Goal: Task Accomplishment & Management: Complete application form

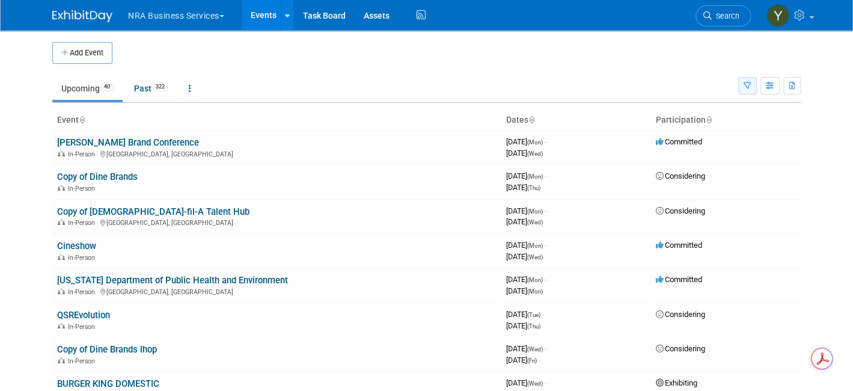
click at [751, 84] on icon "button" at bounding box center [748, 86] width 8 height 8
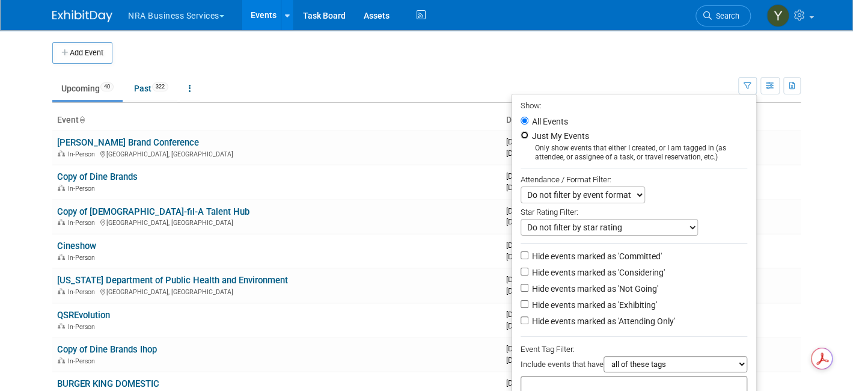
click at [528, 134] on input "Just My Events" at bounding box center [525, 135] width 8 height 8
radio input "true"
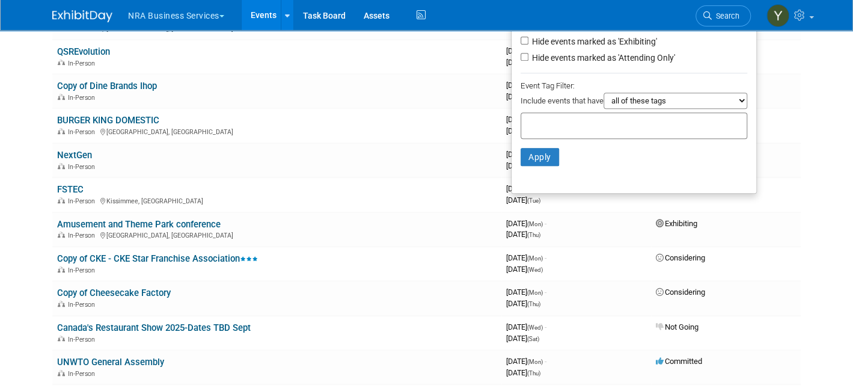
scroll to position [293, 0]
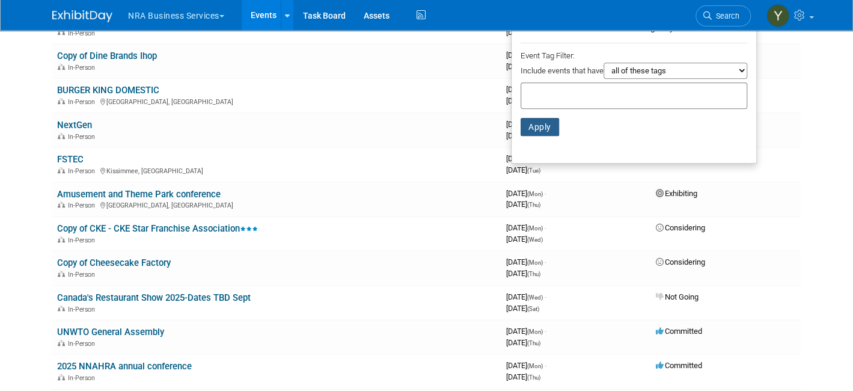
click at [542, 127] on button "Apply" at bounding box center [540, 127] width 38 height 18
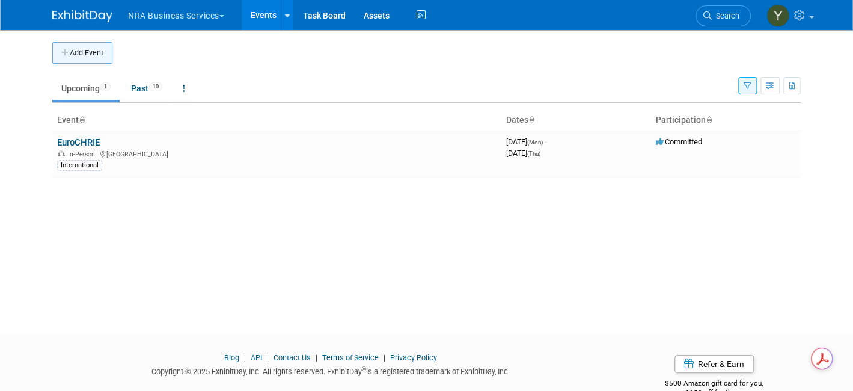
click at [91, 53] on button "Add Event" at bounding box center [82, 53] width 60 height 22
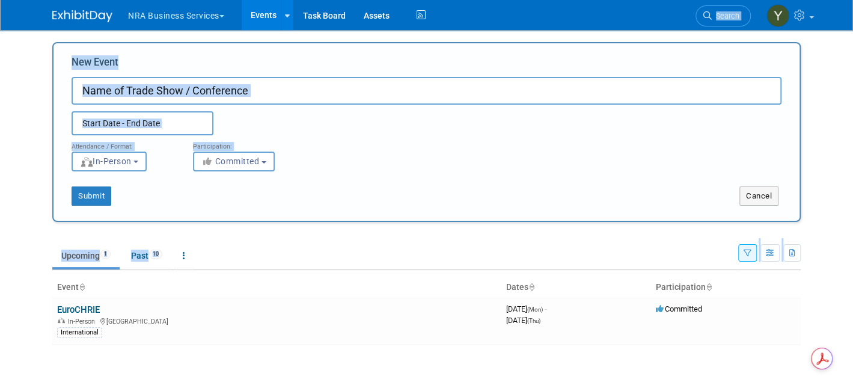
drag, startPoint x: 643, startPoint y: 12, endPoint x: -34, endPoint y: 311, distance: 739.4
click at [0, 311] on html "NRA Business Services Explore: My Workspaces 2 Go to Workspace: NRA NRA Busines…" at bounding box center [426, 195] width 853 height 391
click at [274, 73] on div "New Event Duplicate Event Warning" at bounding box center [427, 95] width 710 height 80
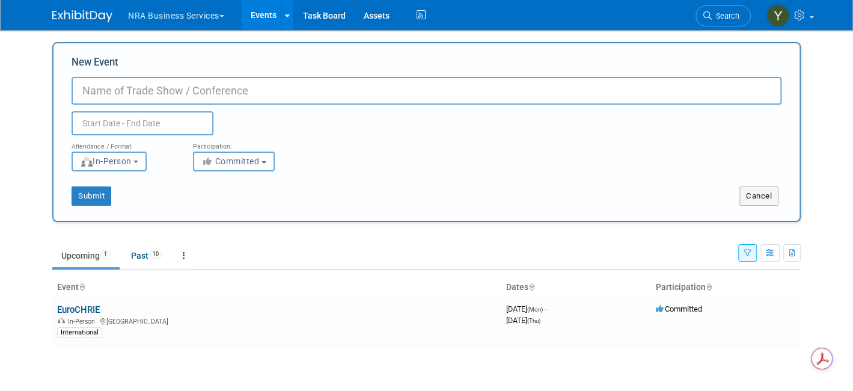
click at [263, 89] on input "New Event" at bounding box center [427, 91] width 710 height 28
click at [116, 88] on input "New Event" at bounding box center [427, 91] width 710 height 28
paste input "Association of Tourism Teachers and Mentors - Edu4Tourism"
type input "Association of Tourism Teachers and Mentors - Edu4Tourism"
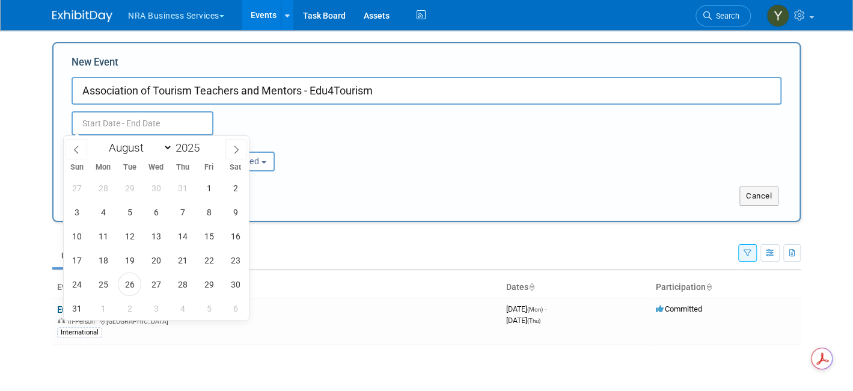
click at [129, 123] on input "text" at bounding box center [143, 123] width 142 height 24
click at [167, 152] on select "January February March April May June July August September October November De…" at bounding box center [137, 147] width 69 height 15
select select "8"
click at [103, 140] on select "January February March April May June July August September October November De…" at bounding box center [137, 147] width 69 height 15
click at [187, 259] on span "25" at bounding box center [182, 259] width 23 height 23
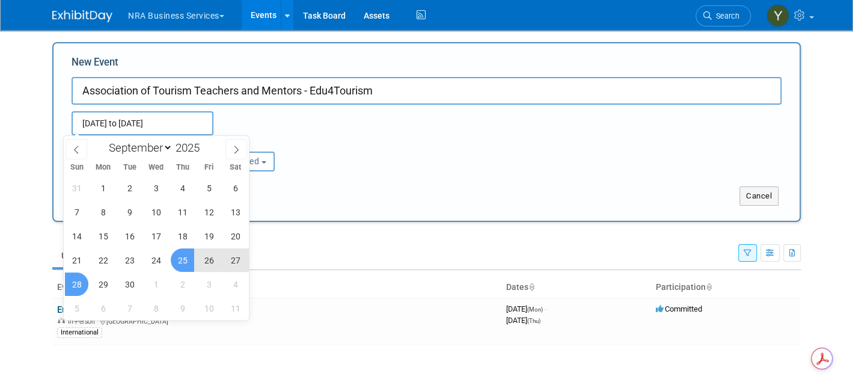
click at [76, 281] on span "28" at bounding box center [76, 283] width 23 height 23
type input "Sep 25, 2025 to Sep 28, 2025"
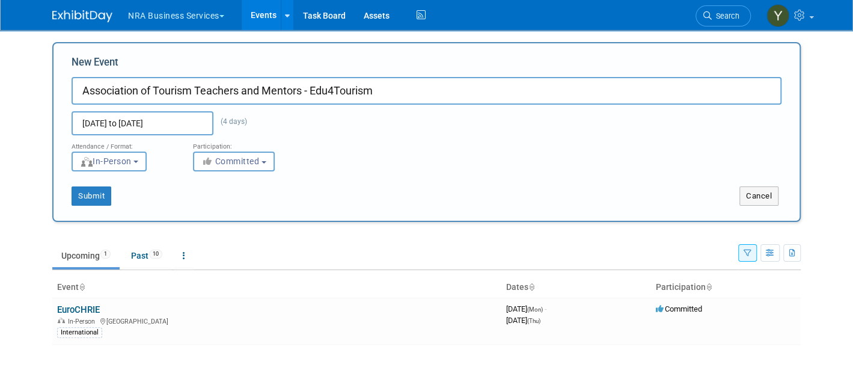
click at [111, 81] on input "Association of Tourism Teachers and Mentors - Edu4Tourism" at bounding box center [427, 91] width 710 height 28
click at [222, 120] on span "(4 days)" at bounding box center [230, 121] width 34 height 8
click at [243, 164] on span "Committed" at bounding box center [230, 161] width 58 height 10
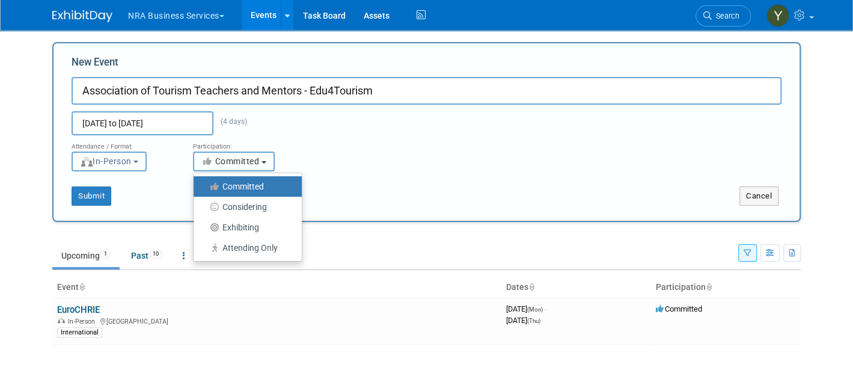
click at [243, 164] on span "Committed" at bounding box center [230, 161] width 58 height 10
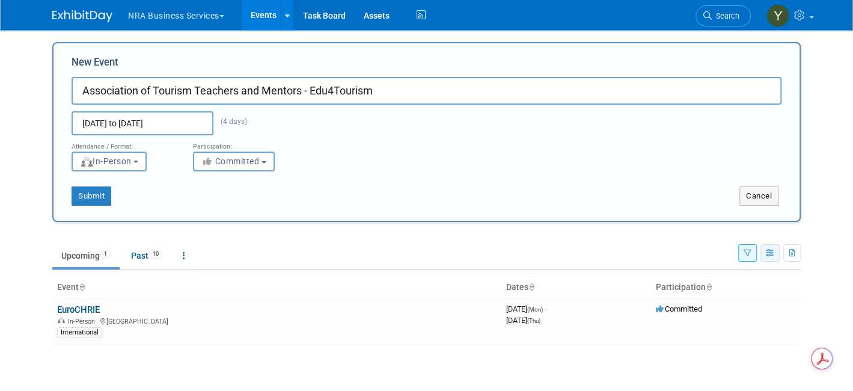
click at [775, 252] on icon "button" at bounding box center [770, 253] width 9 height 8
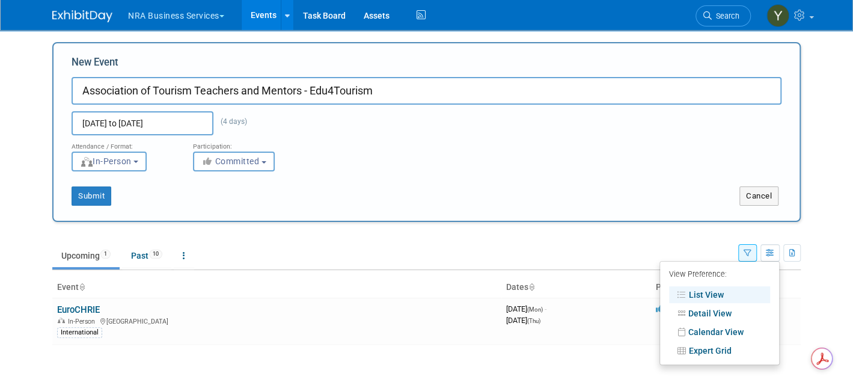
drag, startPoint x: 127, startPoint y: 199, endPoint x: 87, endPoint y: 199, distance: 40.3
click at [127, 200] on div "Submit" at bounding box center [209, 195] width 311 height 19
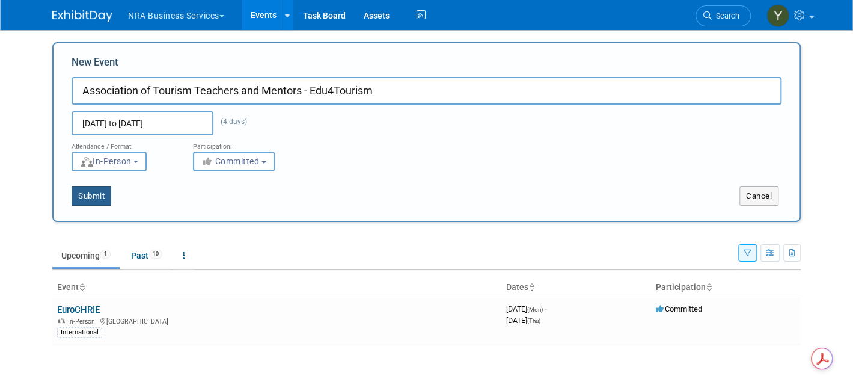
click at [82, 189] on button "Submit" at bounding box center [92, 195] width 40 height 19
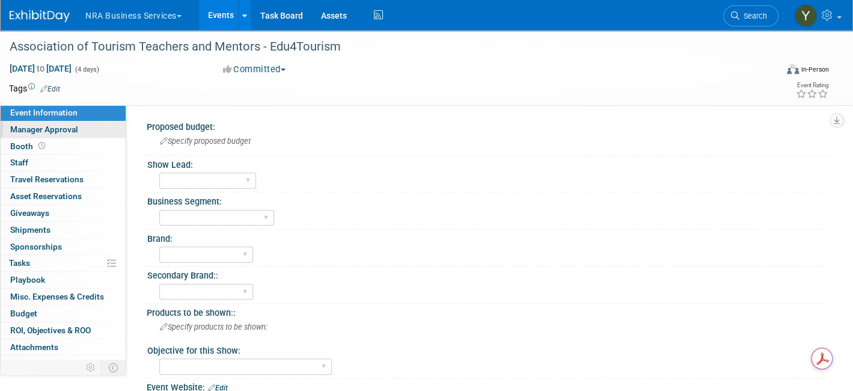
click at [57, 129] on span "Manager Approval" at bounding box center [44, 129] width 68 height 10
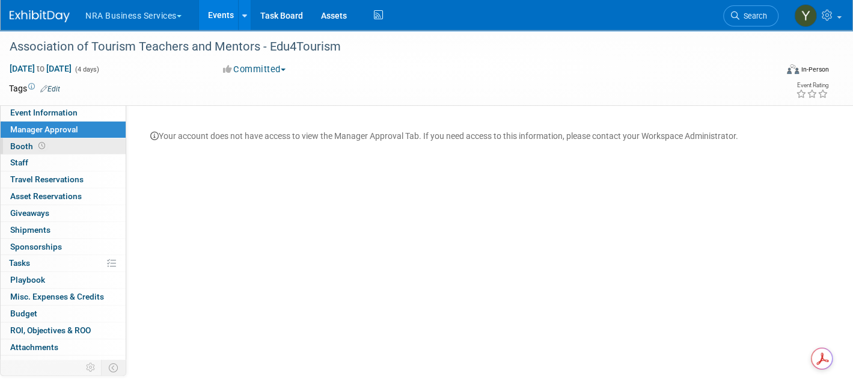
click at [47, 142] on link "Booth" at bounding box center [63, 146] width 125 height 16
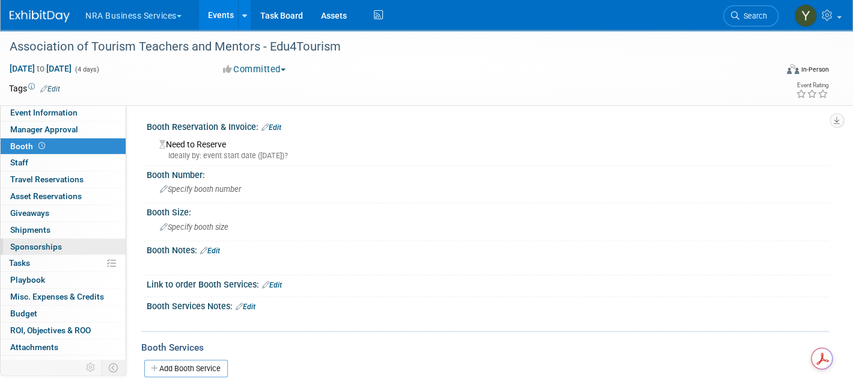
click at [44, 243] on span "Sponsorships 0" at bounding box center [36, 247] width 52 height 10
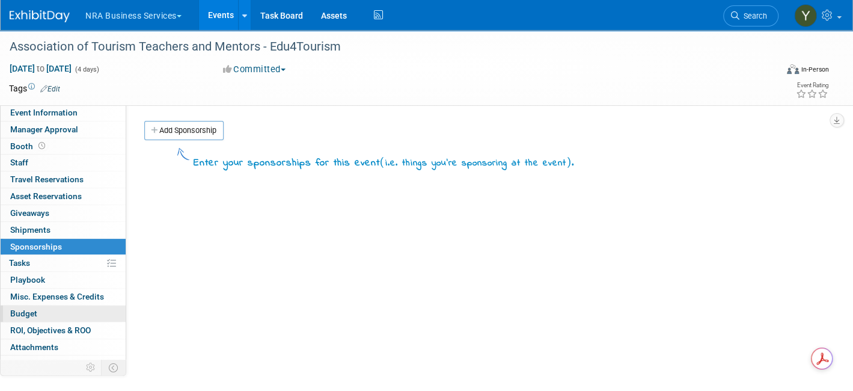
click at [34, 311] on span "Budget" at bounding box center [23, 313] width 27 height 10
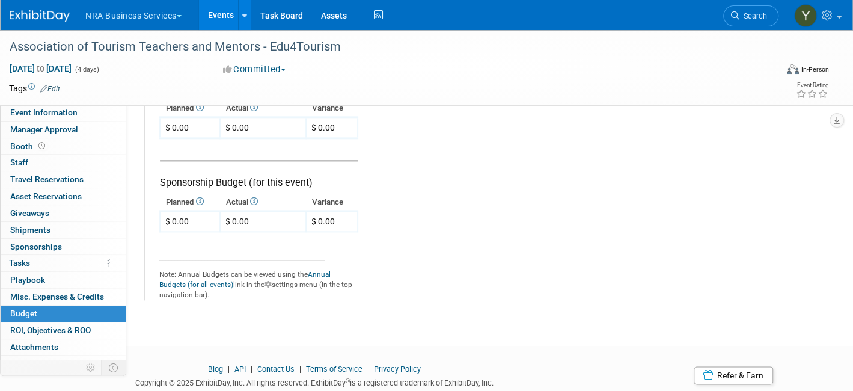
scroll to position [733, 0]
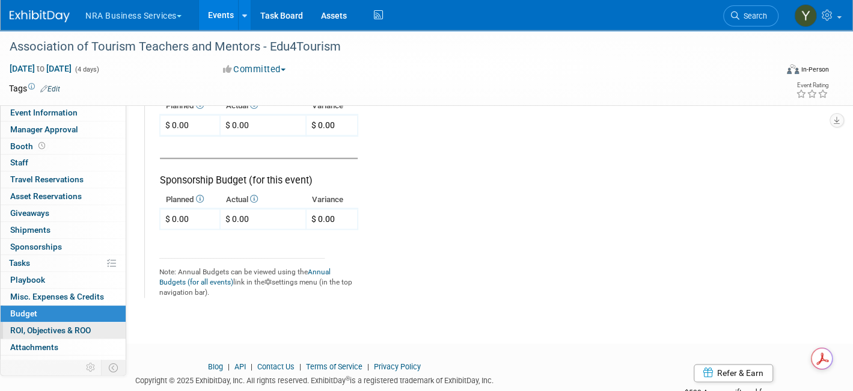
click at [55, 334] on link "0 ROI, Objectives & ROO 0" at bounding box center [63, 330] width 125 height 16
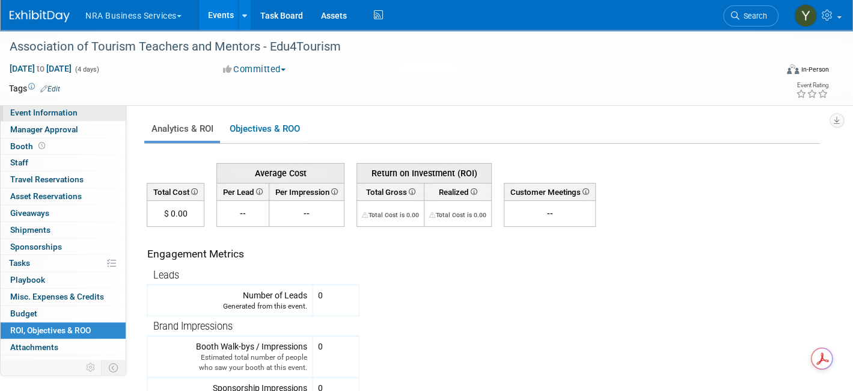
click at [55, 111] on span "Event Information" at bounding box center [43, 113] width 67 height 10
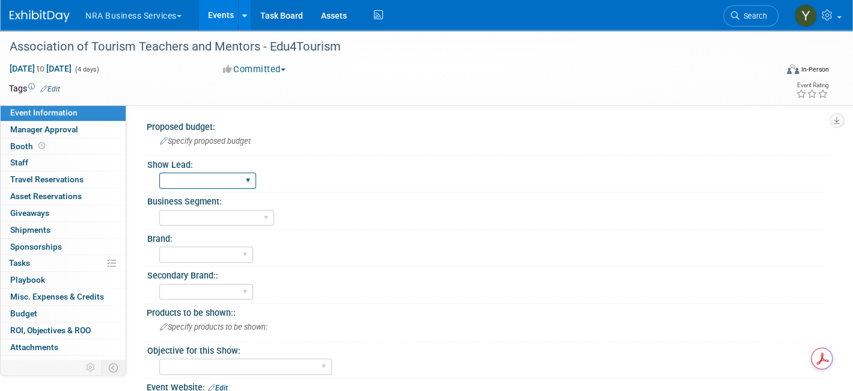
click at [210, 173] on select "Guy W Shane Q Shane R Alisha G Kay A Catherine V Renee H Chip R Robin B Dennie …" at bounding box center [207, 181] width 97 height 16
click at [34, 109] on span "Event Information" at bounding box center [43, 113] width 67 height 10
click at [240, 213] on select "Industry - Lodging Industry - Restaurant Corrections Government Career & Academ…" at bounding box center [216, 218] width 115 height 16
select select "Educational Foundation"
click at [159, 210] on select "Industry - Lodging Industry - Restaurant Corrections Government Career & Academ…" at bounding box center [216, 218] width 115 height 16
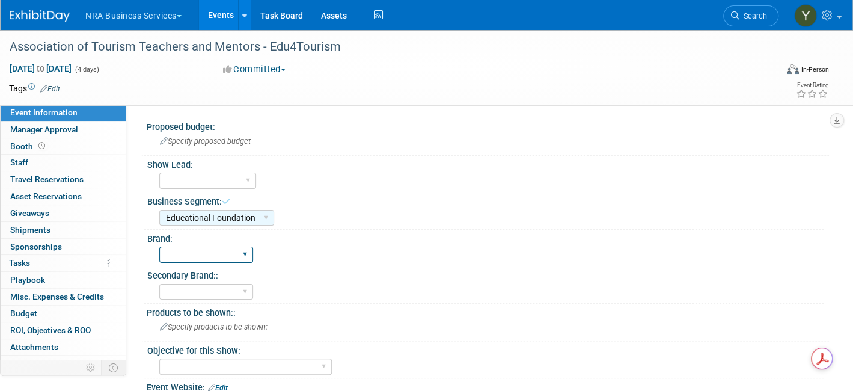
click at [240, 249] on select "ServSafe AHLEI NRFSP NRA MFHA Restaurant Owner Health Markets Optum Perks RX Se…" at bounding box center [206, 254] width 94 height 16
select select "AHLEI"
click at [159, 246] on select "ServSafe AHLEI NRFSP NRA MFHA Restaurant Owner Health Markets Optum Perks RX Se…" at bounding box center [206, 254] width 94 height 16
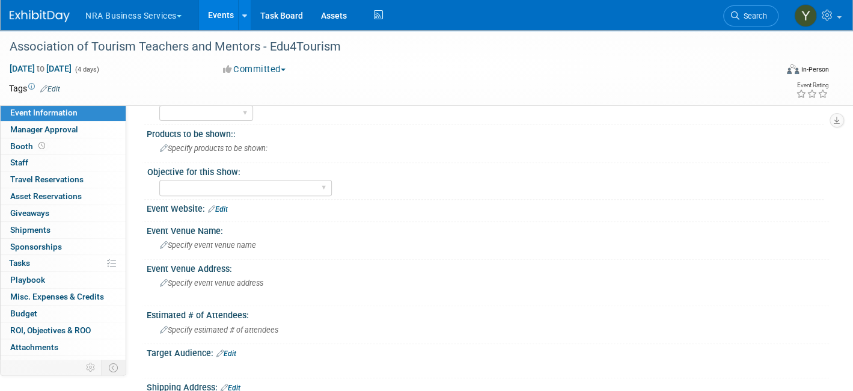
scroll to position [180, 0]
click at [243, 150] on span "Specify products to be shown:" at bounding box center [214, 146] width 108 height 9
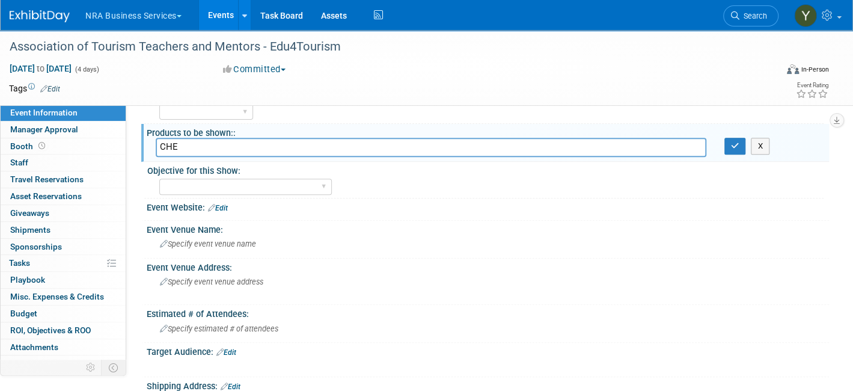
type input "CHE"
click at [566, 194] on div "Objective for this Show: Sales and Lead Opportunities Developing New Business R…" at bounding box center [483, 180] width 679 height 37
click at [299, 185] on select "Sales and Lead Opportunities Developing New Business Relationships Brand Presen…" at bounding box center [245, 187] width 173 height 16
select select "Developing New Business Relationships"
click at [159, 179] on select "Sales and Lead Opportunities Developing New Business Relationships Brand Presen…" at bounding box center [245, 187] width 173 height 16
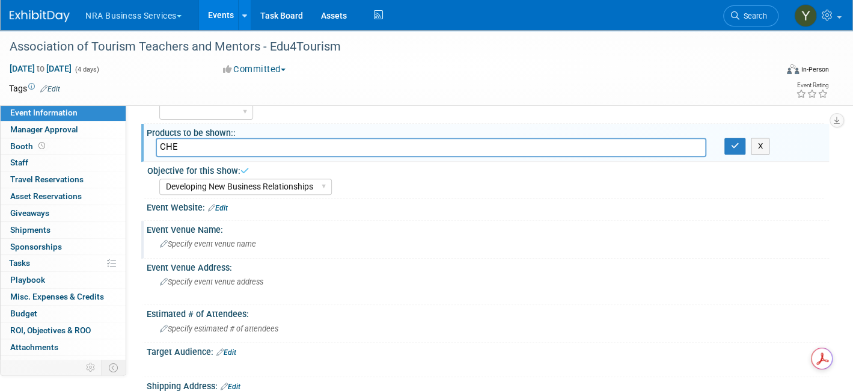
click at [183, 242] on span "Specify event venue name" at bounding box center [208, 243] width 96 height 9
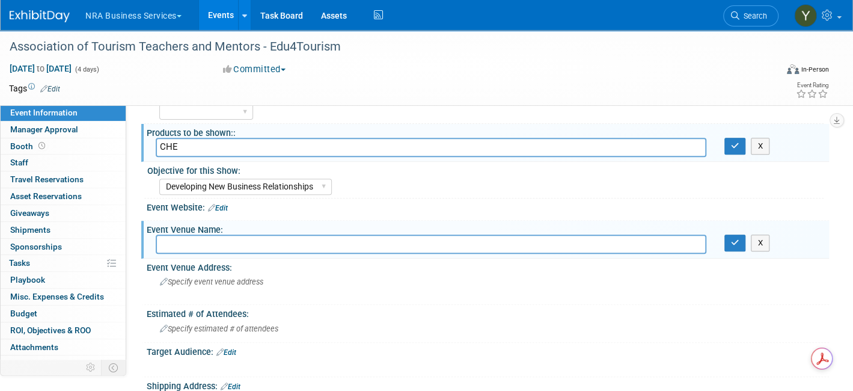
click at [226, 241] on input "text" at bounding box center [431, 243] width 551 height 19
paste input "Bucharest World Trade Center, Romania."
type input "Bucharest World Trade Center, Romania."
click at [215, 324] on span "Specify estimated # of attendees" at bounding box center [219, 328] width 118 height 9
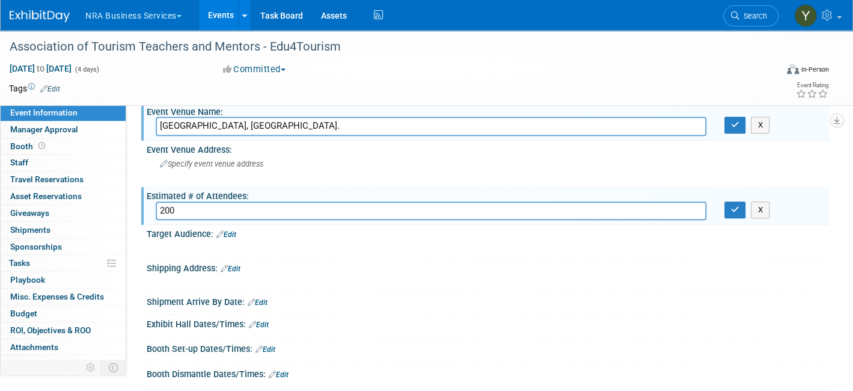
scroll to position [311, 0]
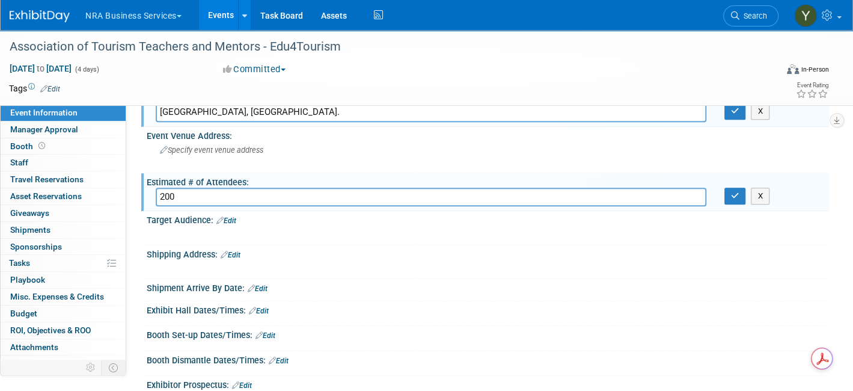
type input "200"
click at [177, 215] on div "Target Audience: Edit" at bounding box center [488, 219] width 682 height 16
click at [228, 216] on link "Edit" at bounding box center [226, 220] width 20 height 8
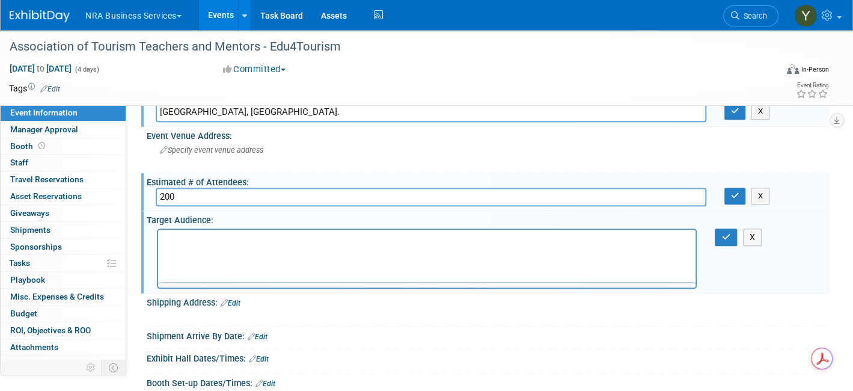
scroll to position [0, 0]
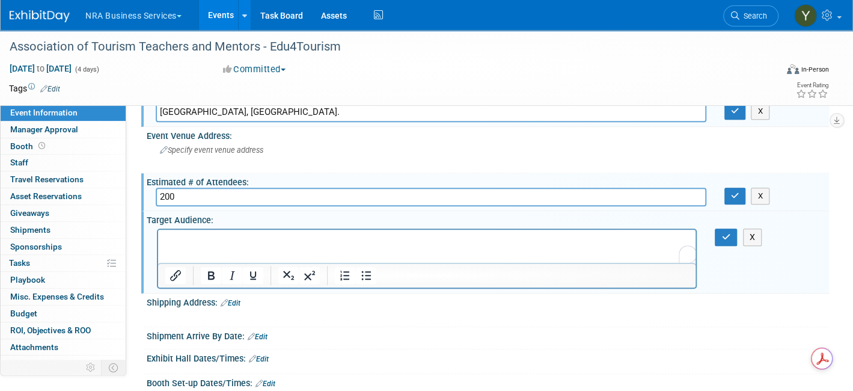
click at [284, 246] on html at bounding box center [426, 237] width 537 height 17
drag, startPoint x: 376, startPoint y: 328, endPoint x: 382, endPoint y: 324, distance: 7.8
click at [378, 327] on div "Shipment Arrive By Date: Edit" at bounding box center [488, 335] width 682 height 16
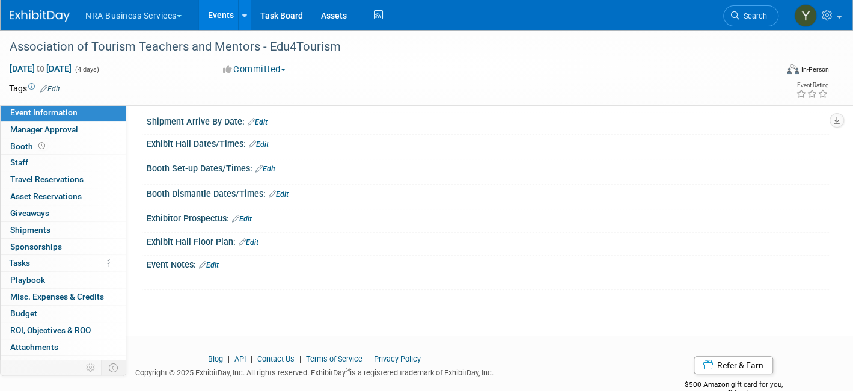
scroll to position [527, 0]
click at [216, 260] on link "Edit" at bounding box center [209, 264] width 20 height 8
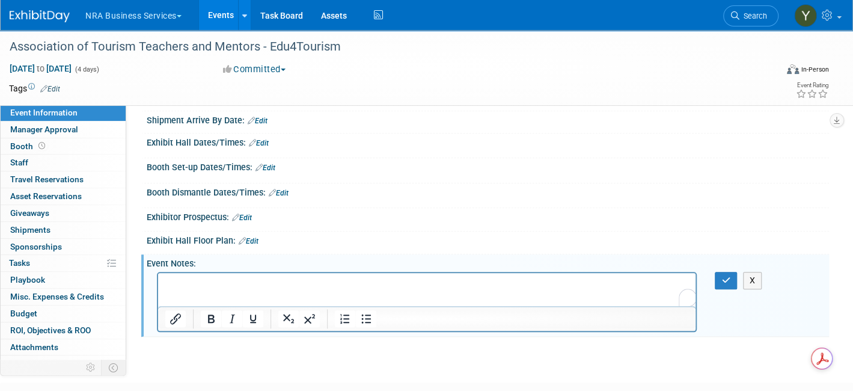
scroll to position [0, 0]
click at [213, 286] on p "To enrich screen reader interactions, please activate Accessibility in Grammarl…" at bounding box center [427, 283] width 524 height 12
click at [322, 283] on p "I am invited as a speaker. They will cover my airfare and hotel." at bounding box center [427, 283] width 524 height 12
drag, startPoint x: 479, startPoint y: 288, endPoint x: 214, endPoint y: 279, distance: 264.7
click at [158, 289] on html "I am invited as a speaker. They will cover my airfare and hotel." at bounding box center [426, 280] width 537 height 17
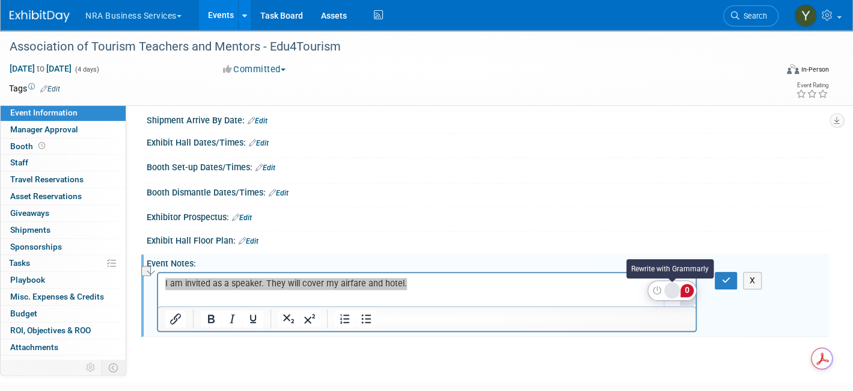
click at [676, 284] on div "Rewrite with Grammarly" at bounding box center [671, 290] width 13 height 14
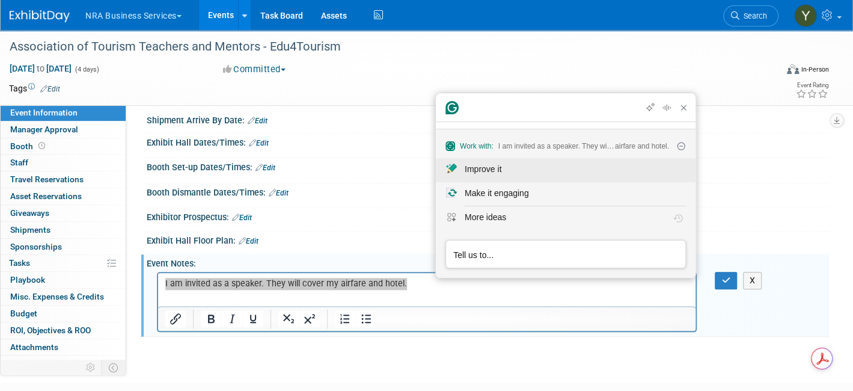
click at [510, 168] on div "Improve it" at bounding box center [575, 169] width 221 height 13
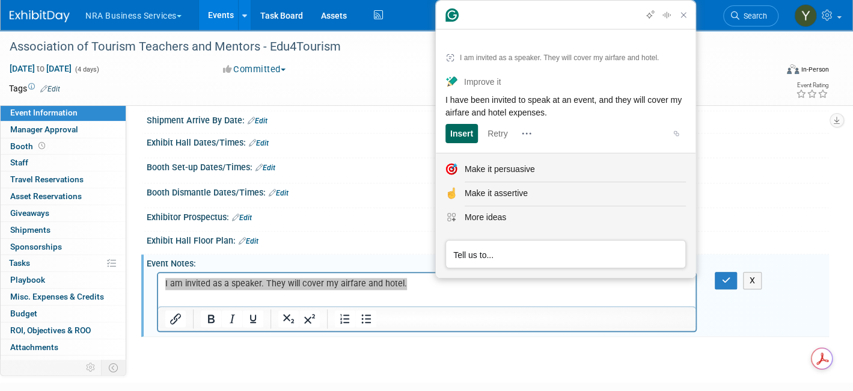
click at [461, 128] on div "Insert" at bounding box center [461, 133] width 23 height 19
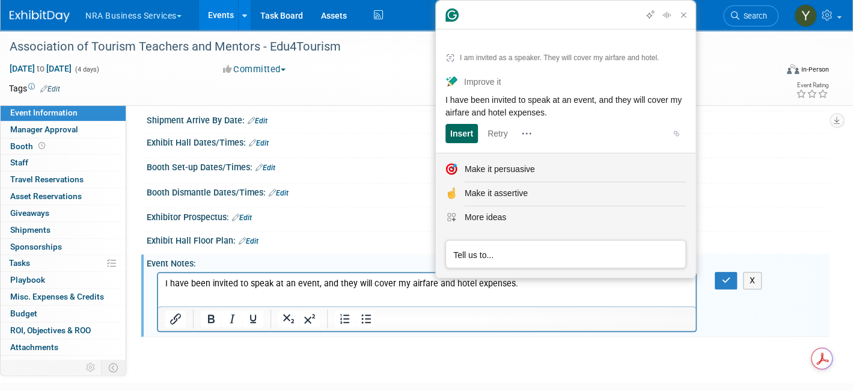
click at [460, 129] on div "Insert" at bounding box center [461, 133] width 23 height 19
click at [670, 132] on button "Copy Improve it output" at bounding box center [676, 133] width 19 height 19
click at [387, 289] on html "I have been invited to speak at an event, and they will cover my airfare and ho…" at bounding box center [426, 280] width 537 height 17
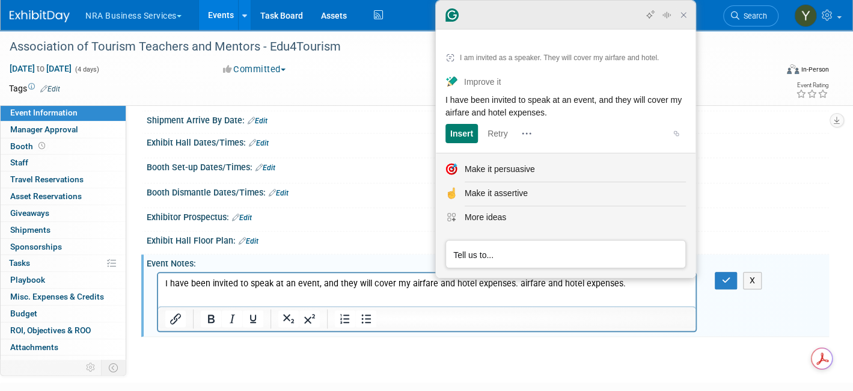
click at [684, 20] on icon "Close Grammarly Assistant" at bounding box center [684, 15] width 10 height 10
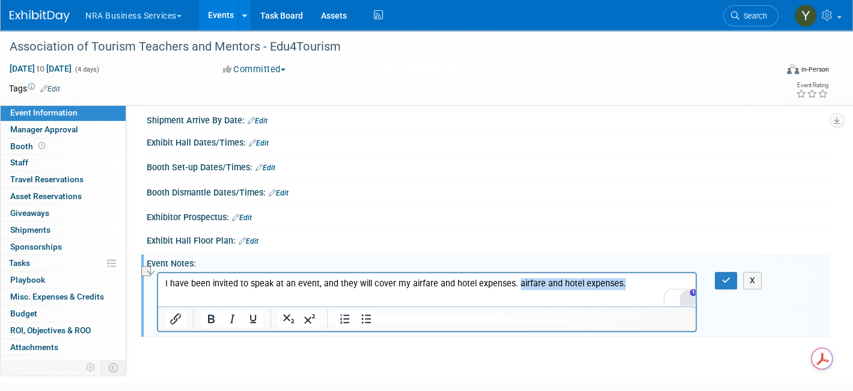
drag, startPoint x: 513, startPoint y: 283, endPoint x: 650, endPoint y: 275, distance: 137.3
click at [650, 275] on html "I have been invited to speak at an event, and they will cover my airfare and ho…" at bounding box center [426, 280] width 537 height 17
click at [721, 276] on icon "button" at bounding box center [725, 280] width 9 height 8
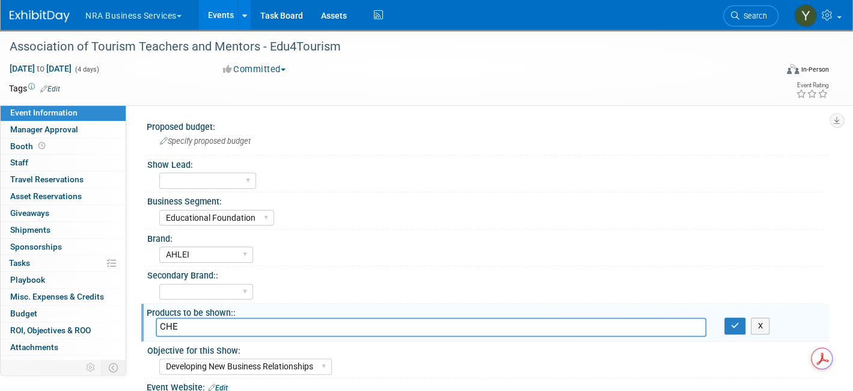
drag, startPoint x: 457, startPoint y: 317, endPoint x: 489, endPoint y: 411, distance: 99.2
click at [489, 390] on html "NRA Business Services Explore: My Workspaces 2 Go to Workspace: NRA NRA Busines…" at bounding box center [426, 195] width 853 height 391
click at [224, 322] on input "CHE" at bounding box center [431, 326] width 551 height 19
click at [200, 326] on input "AHLEI progrmas and CHE" at bounding box center [431, 326] width 551 height 19
type input "AHLEI programs and CHE"
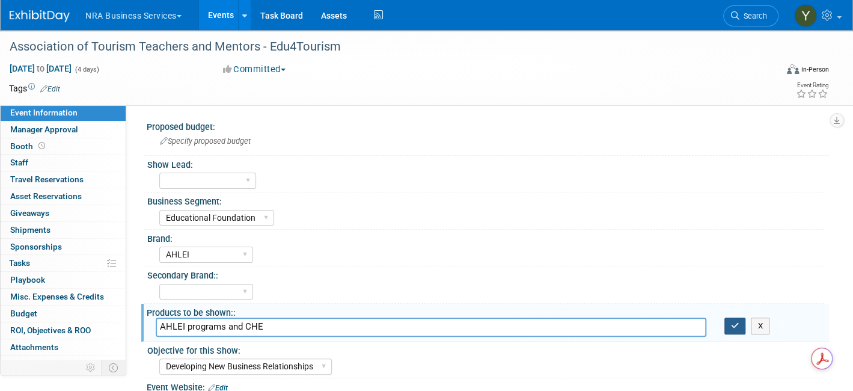
click at [724, 323] on div "X" at bounding box center [772, 325] width 114 height 17
click at [734, 326] on icon "button" at bounding box center [735, 326] width 8 height 8
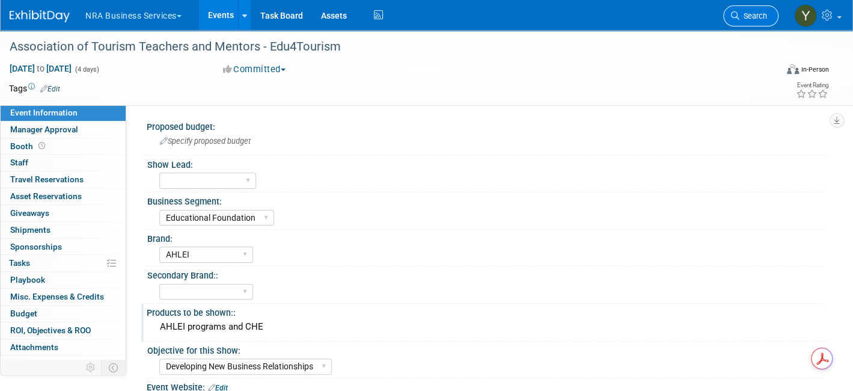
click at [749, 18] on span "Search" at bounding box center [753, 15] width 28 height 9
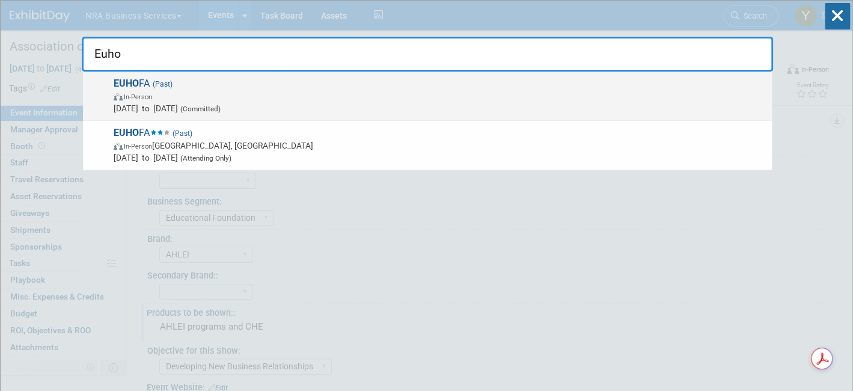
type input "Euho"
click at [263, 112] on span "Apr 8, 2025 to Apr 13, 2025 (Committed)" at bounding box center [440, 108] width 652 height 12
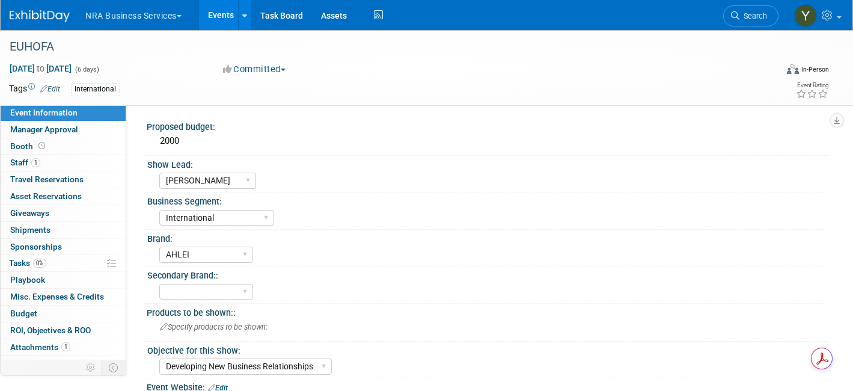
select select "Yamel H"
select select "International"
select select "AHLEI"
select select "Developing New Business Relationships"
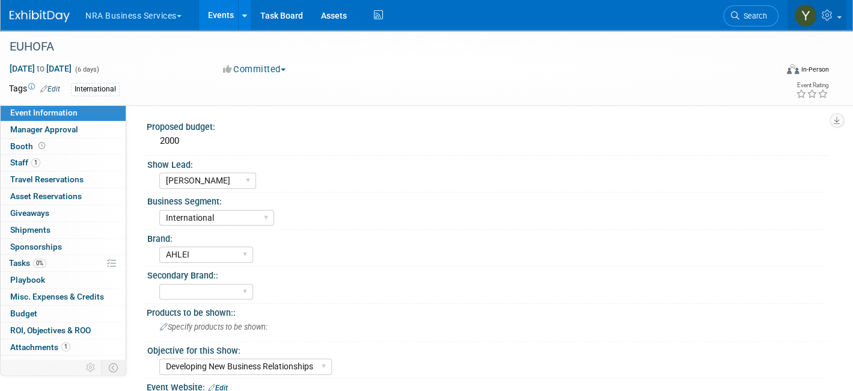
click at [833, 17] on icon at bounding box center [829, 15] width 14 height 11
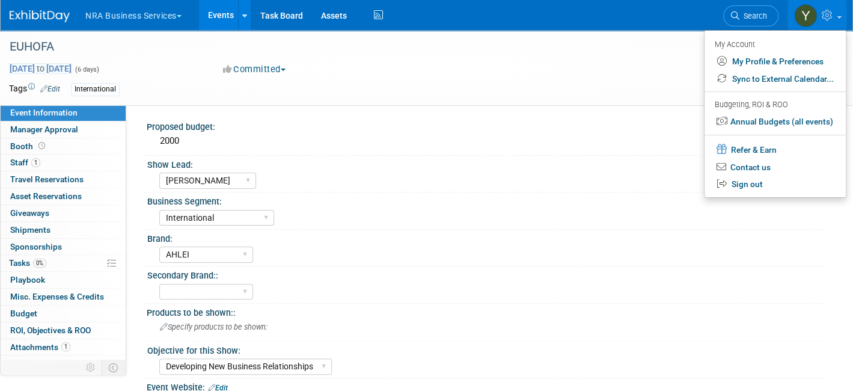
click at [43, 66] on span "Apr 8, 2025 to Apr 13, 2025" at bounding box center [40, 68] width 63 height 11
select select "3"
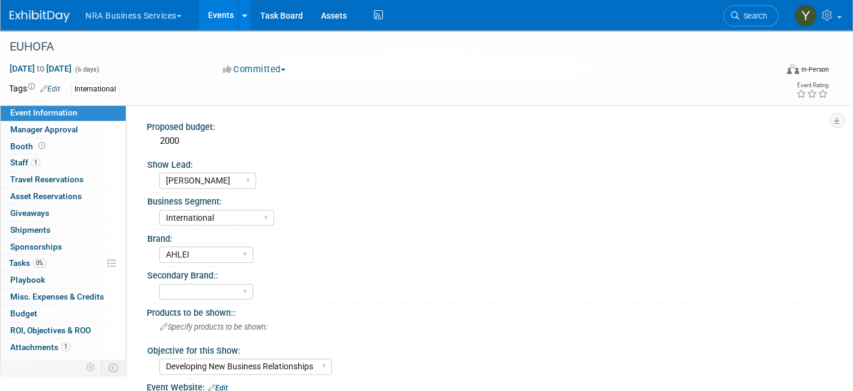
drag, startPoint x: 38, startPoint y: 49, endPoint x: 451, endPoint y: 181, distance: 433.7
click at [451, 181] on div "Guy W Shane Q Shane R Alisha G Kay A Catherine V Renee H Chip R Robin B Dennie …" at bounding box center [491, 179] width 664 height 19
click at [758, 12] on span "Search" at bounding box center [753, 15] width 28 height 9
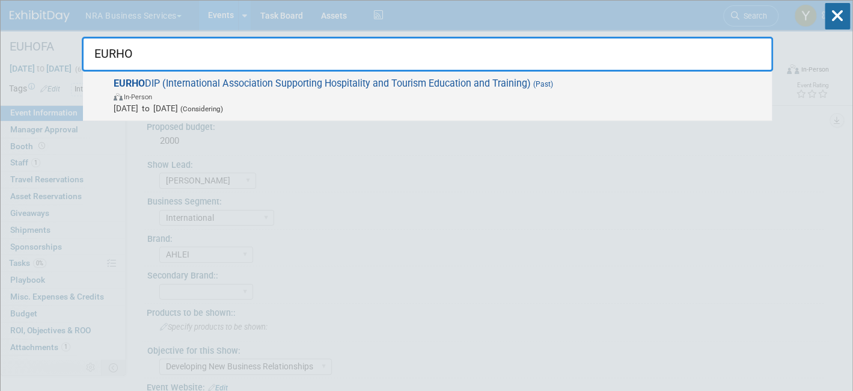
type input "EURHO"
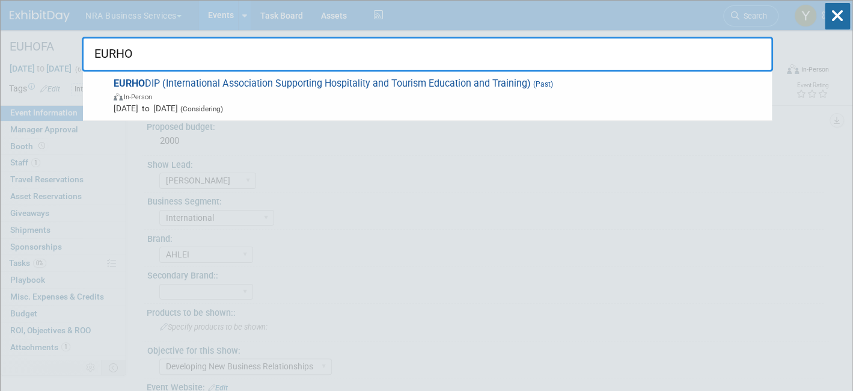
click at [355, 84] on span "EURHO DIP (International Association Supporting Hospitality and Tourism Educati…" at bounding box center [438, 96] width 656 height 37
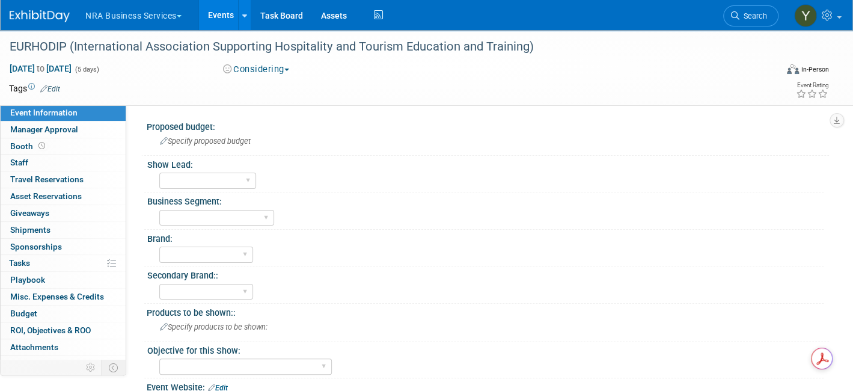
click at [47, 85] on icon at bounding box center [43, 89] width 7 height 8
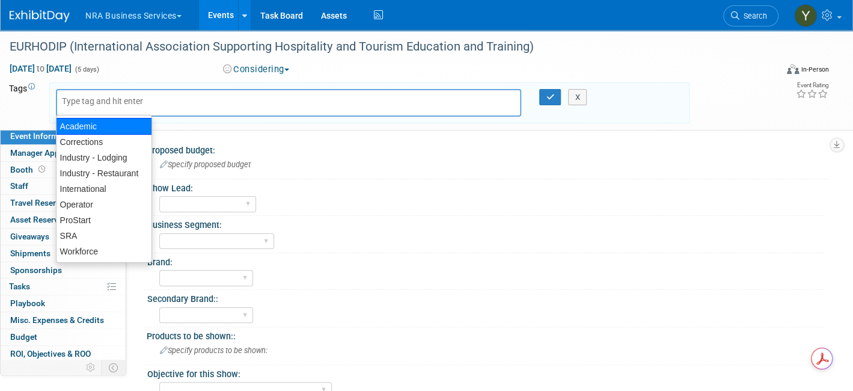
click at [77, 130] on div "Academic" at bounding box center [104, 126] width 96 height 17
type input "Academic"
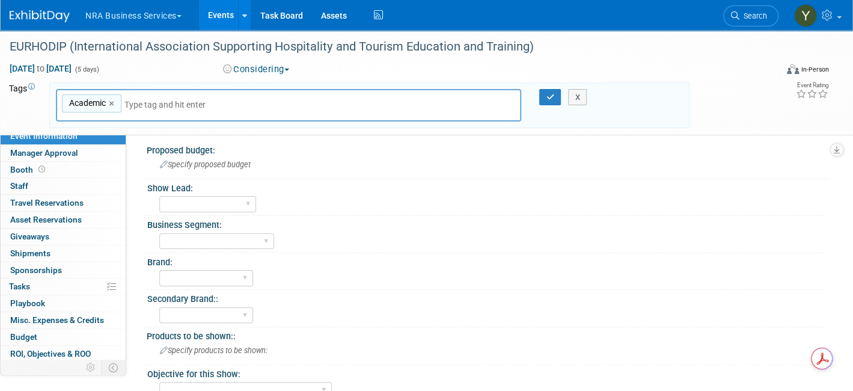
click at [99, 69] on span "(5 days)" at bounding box center [86, 70] width 25 height 8
click at [245, 69] on button "Considering" at bounding box center [256, 69] width 75 height 13
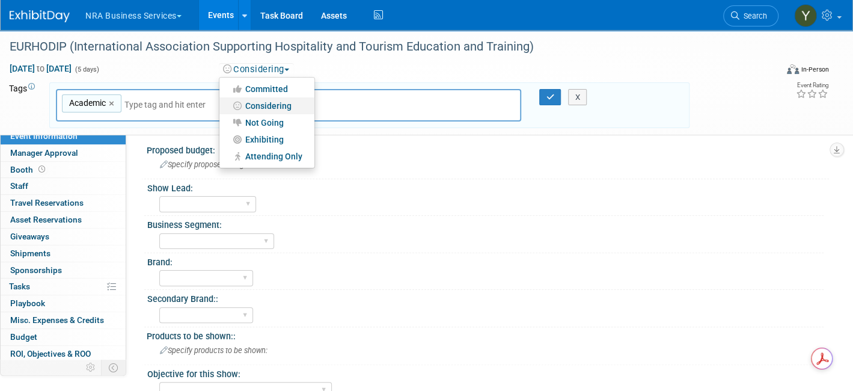
click at [277, 103] on link "Considering" at bounding box center [266, 105] width 95 height 17
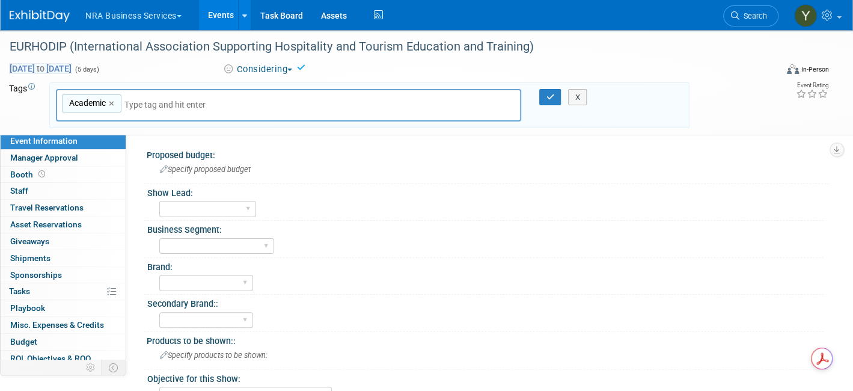
click at [54, 64] on span "[DATE] to [DATE]" at bounding box center [40, 68] width 63 height 11
select select "10"
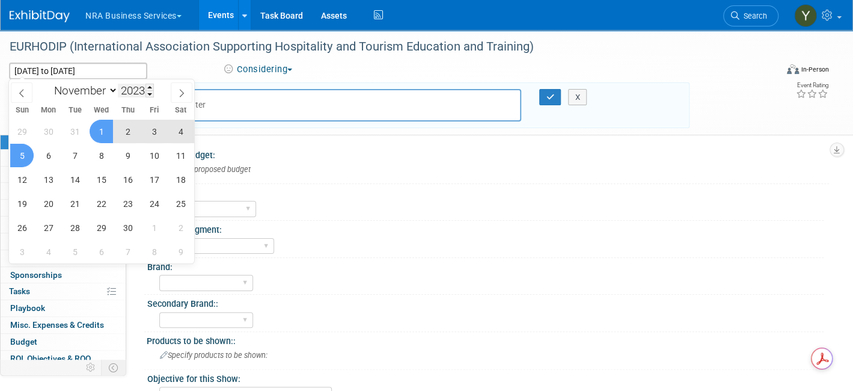
click at [138, 90] on input "2023" at bounding box center [136, 91] width 36 height 14
click at [147, 86] on span at bounding box center [149, 87] width 8 height 7
type input "2025"
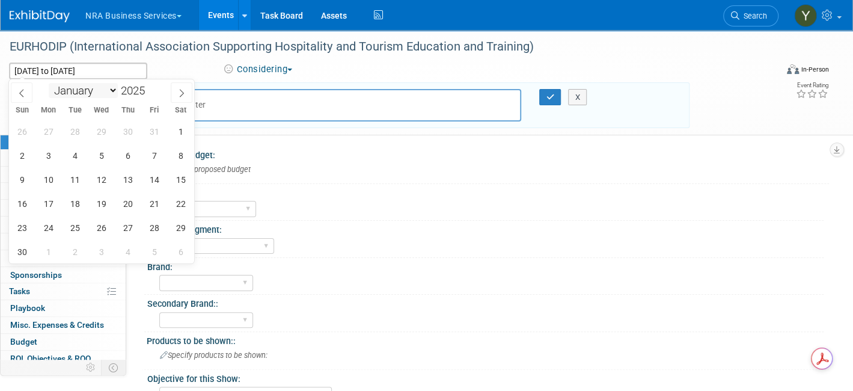
click at [100, 91] on select "January February March April May June July August September October November De…" at bounding box center [83, 90] width 69 height 15
select select "9"
click at [49, 83] on select "January February March April May June July August September October November De…" at bounding box center [83, 90] width 69 height 15
click at [46, 199] on span "20" at bounding box center [48, 203] width 23 height 23
type input "[DATE]"
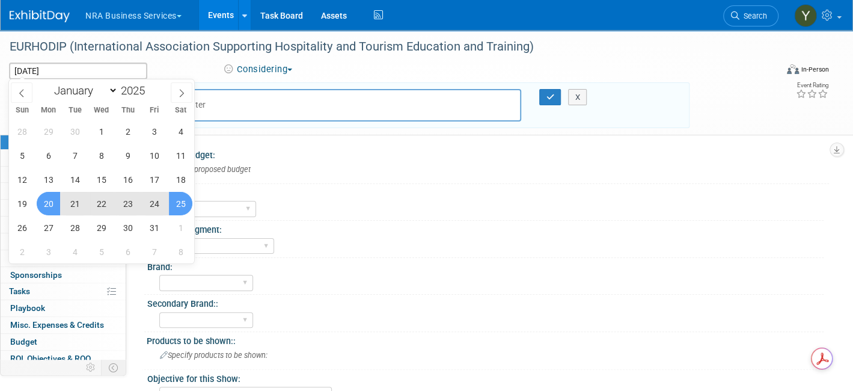
click at [178, 199] on span "25" at bounding box center [180, 203] width 23 height 23
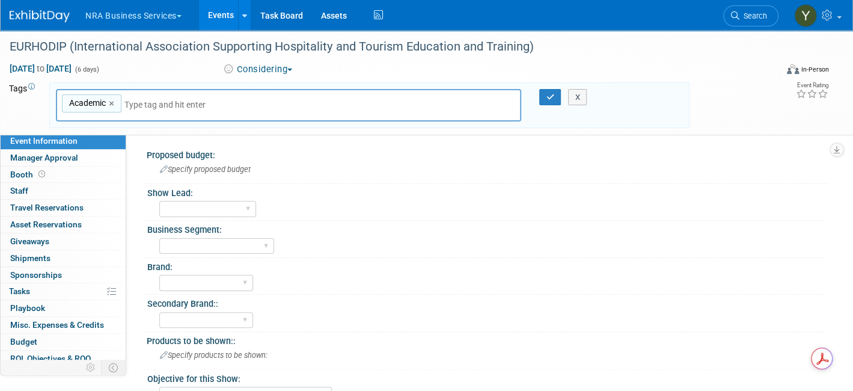
click at [375, 124] on div "Academic Academic × X" at bounding box center [369, 105] width 640 height 46
click at [200, 169] on span "Specify proposed budget" at bounding box center [205, 169] width 91 height 9
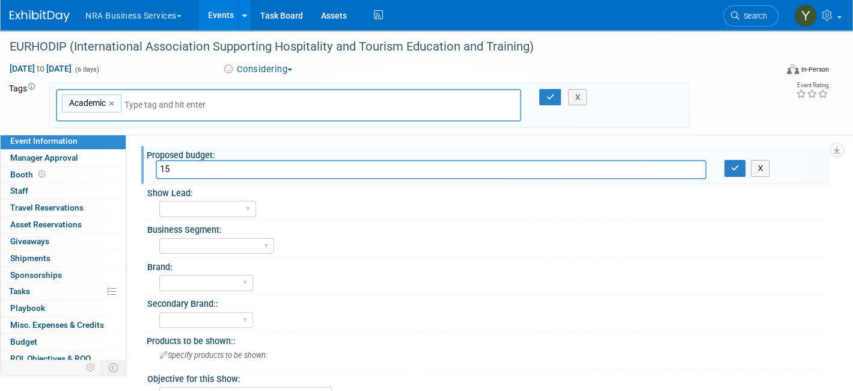
type input "1"
type input "2000"
click at [455, 224] on div "Business Segment:" at bounding box center [485, 228] width 676 height 15
click at [247, 239] on select "Industry - Lodging Industry - Restaurant Corrections Government Career & Academ…" at bounding box center [216, 246] width 115 height 16
click at [159, 238] on select "Industry - Lodging Industry - Restaurant Corrections Government Career & Academ…" at bounding box center [216, 246] width 115 height 16
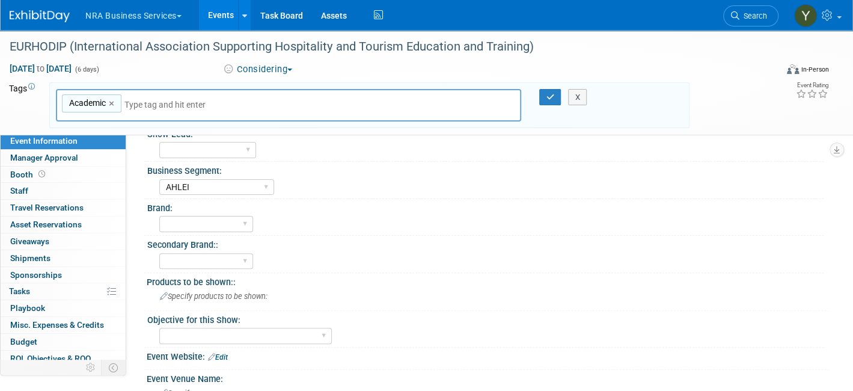
scroll to position [67, 0]
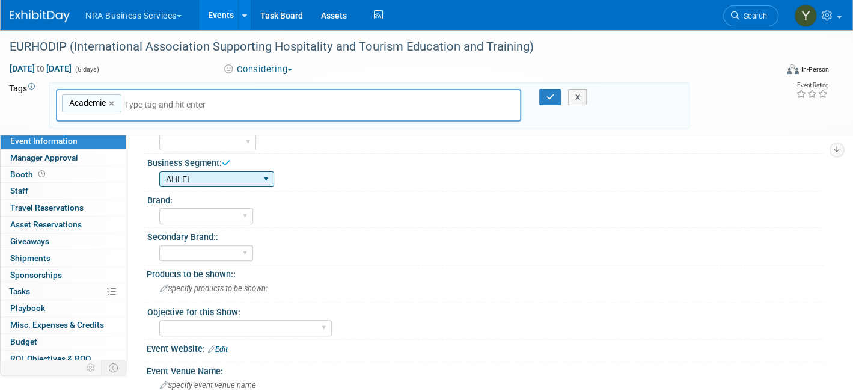
click at [264, 183] on select "Industry - Lodging Industry - Restaurant Corrections Government Career & Academ…" at bounding box center [216, 179] width 115 height 16
select select "International"
click at [159, 171] on select "Industry - Lodging Industry - Restaurant Corrections Government Career & Academ…" at bounding box center [216, 179] width 115 height 16
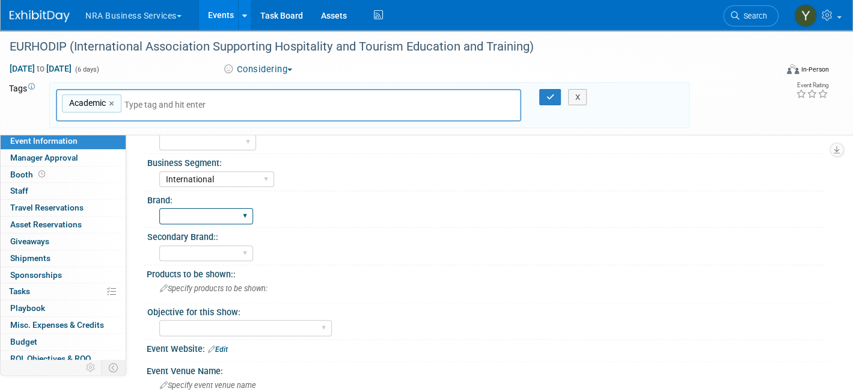
click at [230, 216] on select "ServSafe AHLEI NRFSP NRA MFHA Restaurant Owner Health Markets Optum Perks RX Se…" at bounding box center [206, 216] width 94 height 16
select select "AHLEI"
click at [159, 208] on select "ServSafe AHLEI NRFSP NRA MFHA Restaurant Owner Health Markets Optum Perks RX Se…" at bounding box center [206, 216] width 94 height 16
click at [227, 286] on span "Specify products to be shown:" at bounding box center [214, 288] width 108 height 9
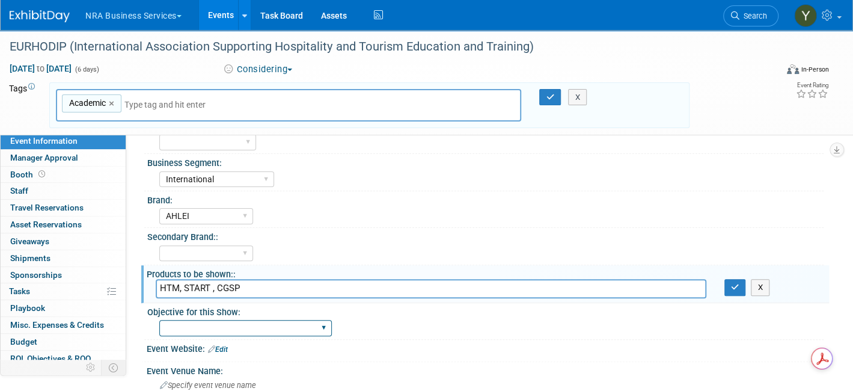
type input "HTM, START , CGSP"
click at [306, 331] on select "Sales and Lead Opportunities Developing New Business Relationships Brand Presen…" at bounding box center [245, 328] width 173 height 16
select select "Sales and Lead Opportunities"
click at [159, 320] on select "Sales and Lead Opportunities Developing New Business Relationships Brand Presen…" at bounding box center [245, 328] width 173 height 16
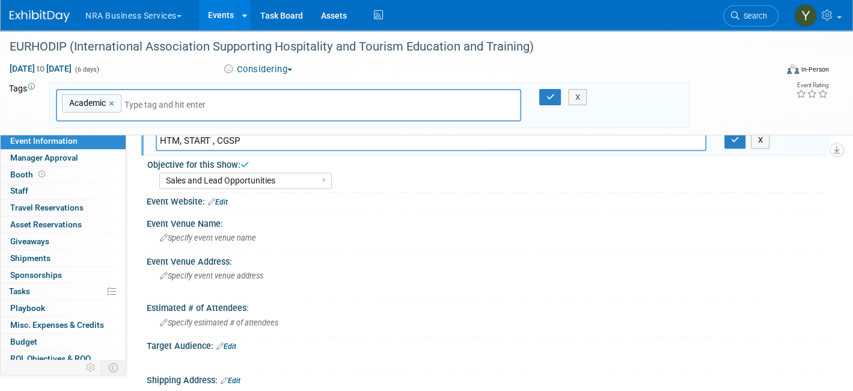
scroll to position [223, 0]
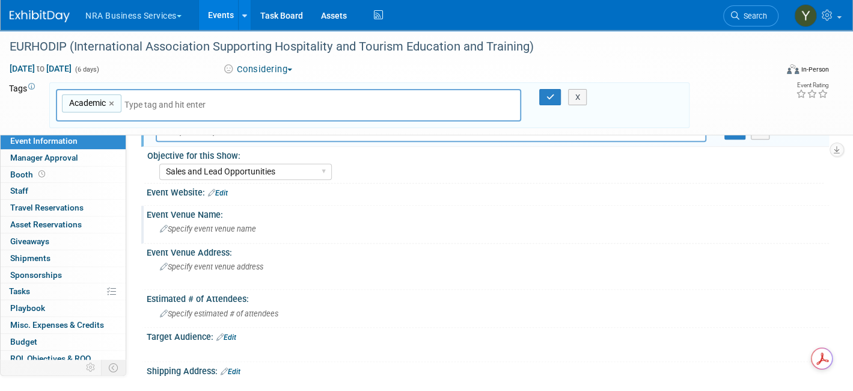
click at [235, 229] on span "Specify event venue name" at bounding box center [208, 228] width 96 height 9
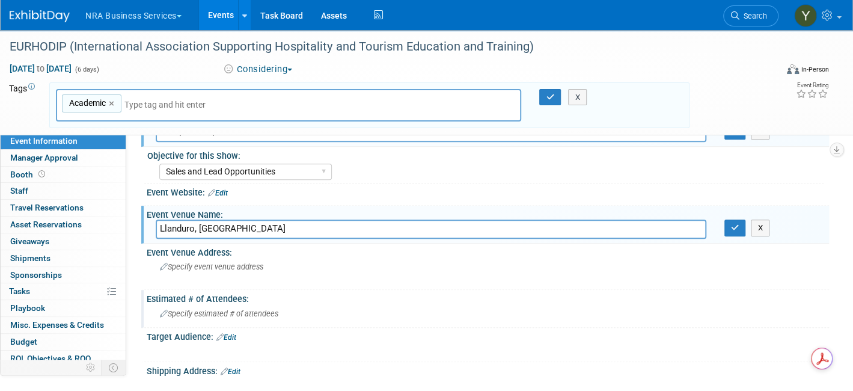
type input "Llanduro, [GEOGRAPHIC_DATA]"
click at [201, 314] on span "Specify estimated # of attendees" at bounding box center [219, 313] width 118 height 9
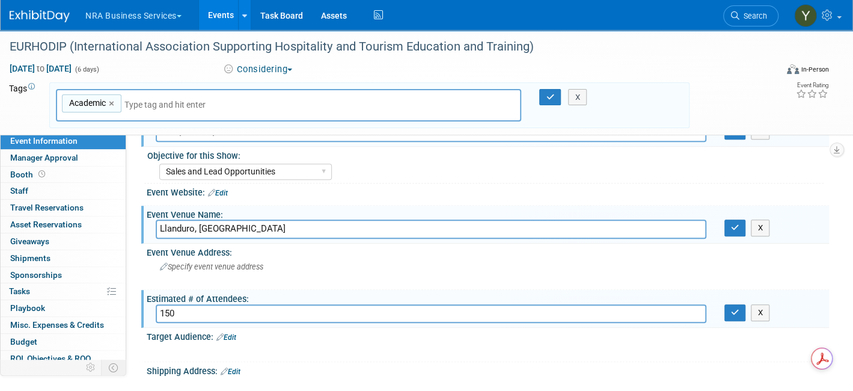
type input "150"
click at [323, 346] on div at bounding box center [427, 351] width 540 height 12
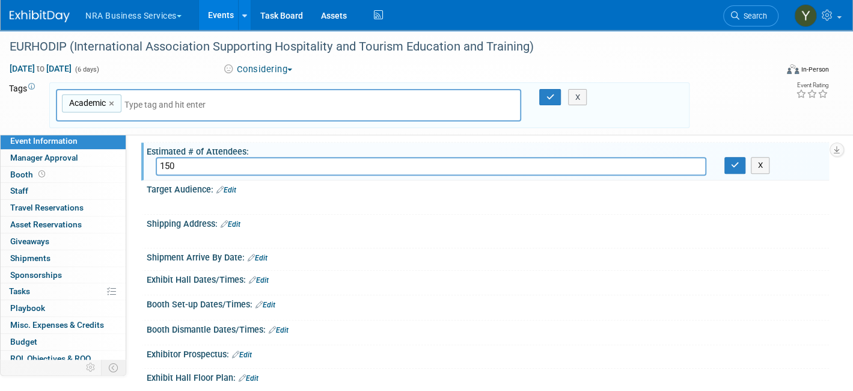
scroll to position [359, 0]
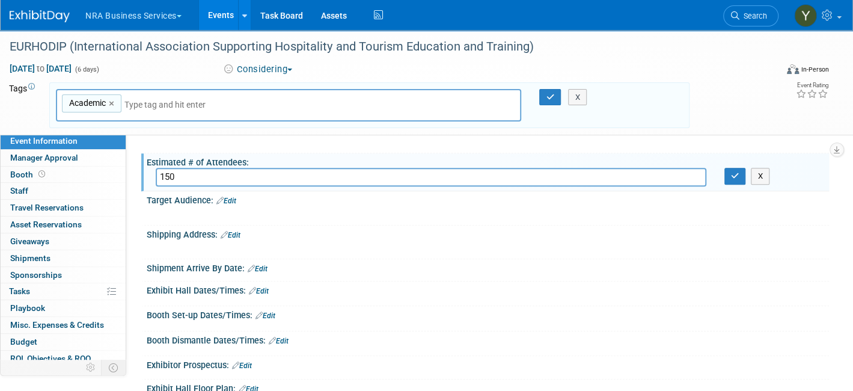
click at [191, 193] on div "Target Audience: Edit" at bounding box center [488, 199] width 682 height 16
click at [243, 206] on div "X" at bounding box center [486, 209] width 667 height 6
click at [240, 197] on div "Target Audience: Edit" at bounding box center [488, 199] width 682 height 16
click at [236, 197] on link "Edit" at bounding box center [226, 201] width 20 height 8
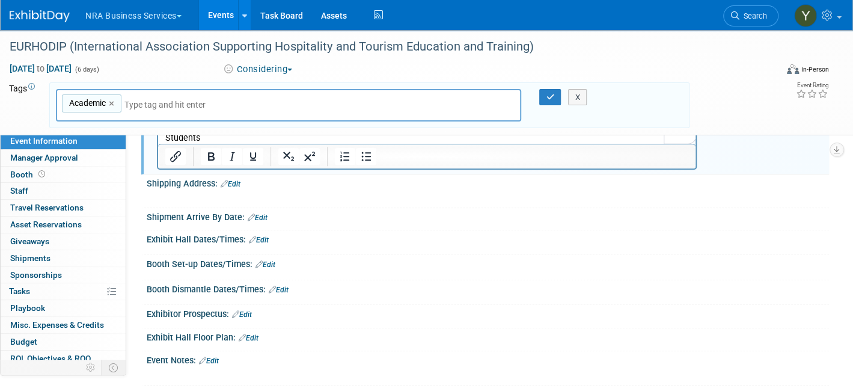
scroll to position [595, 0]
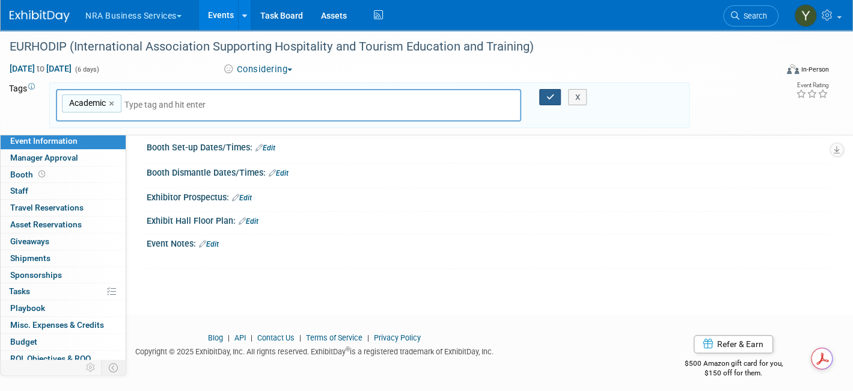
click at [553, 102] on button "button" at bounding box center [550, 97] width 22 height 17
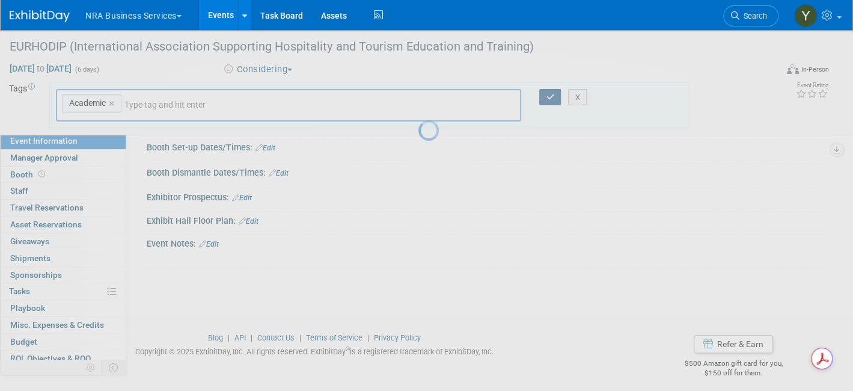
scroll to position [566, 0]
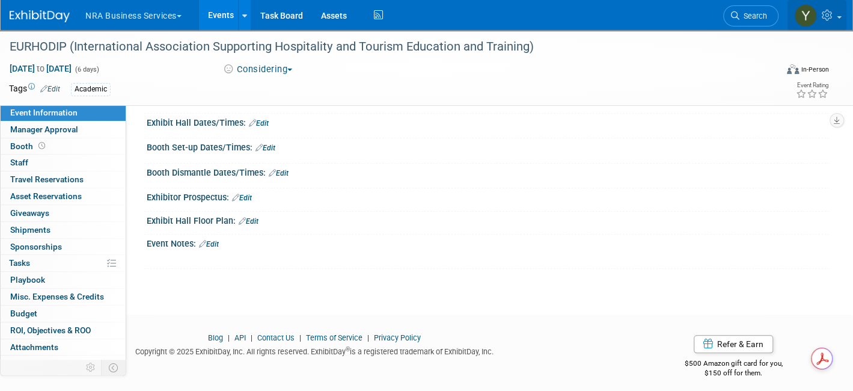
click at [804, 22] on img at bounding box center [805, 15] width 23 height 23
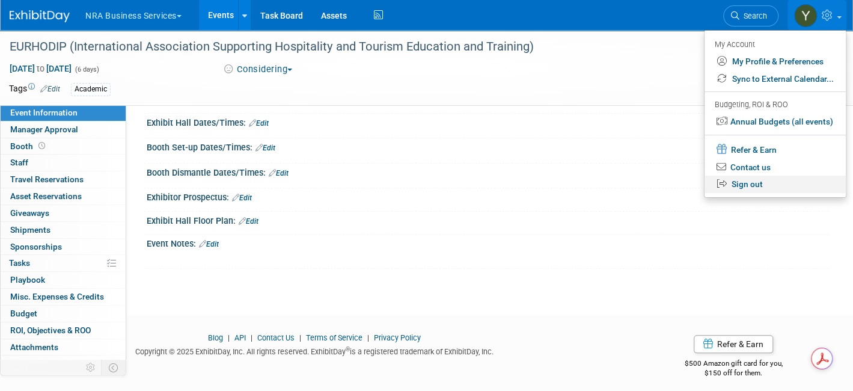
click at [738, 183] on link "Sign out" at bounding box center [775, 184] width 141 height 17
